Goal: Task Accomplishment & Management: Manage account settings

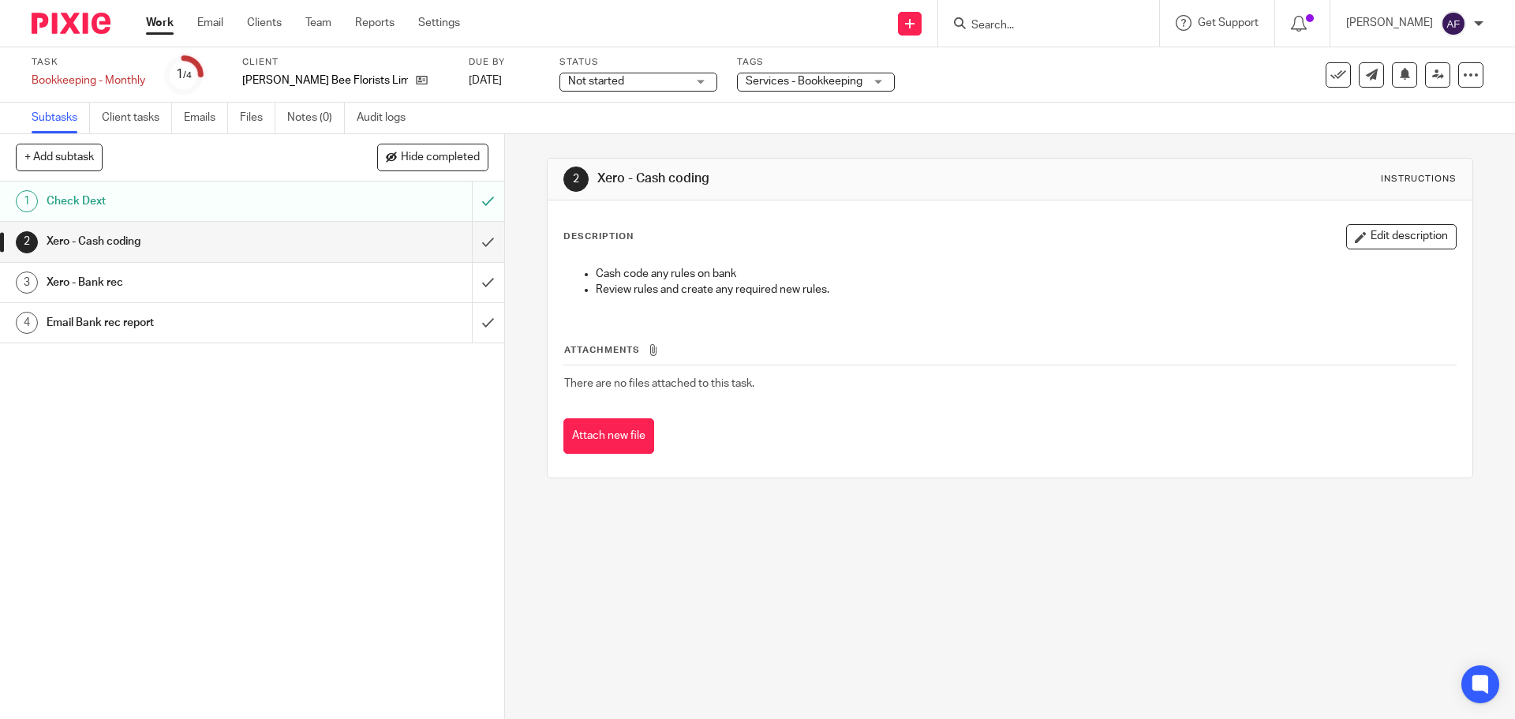
click at [161, 21] on link "Work" at bounding box center [160, 23] width 28 height 16
